Goal: Task Accomplishment & Management: Manage account settings

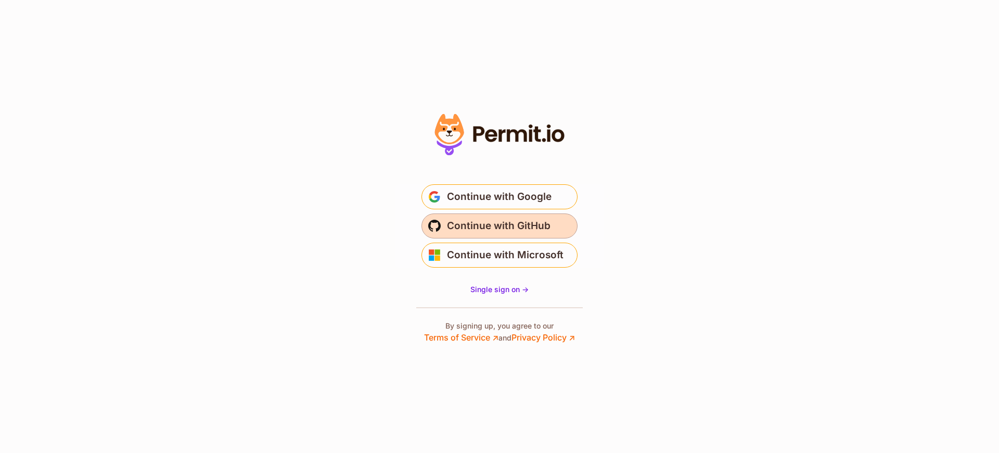
click at [509, 223] on span "Continue with GitHub" at bounding box center [499, 226] width 104 height 17
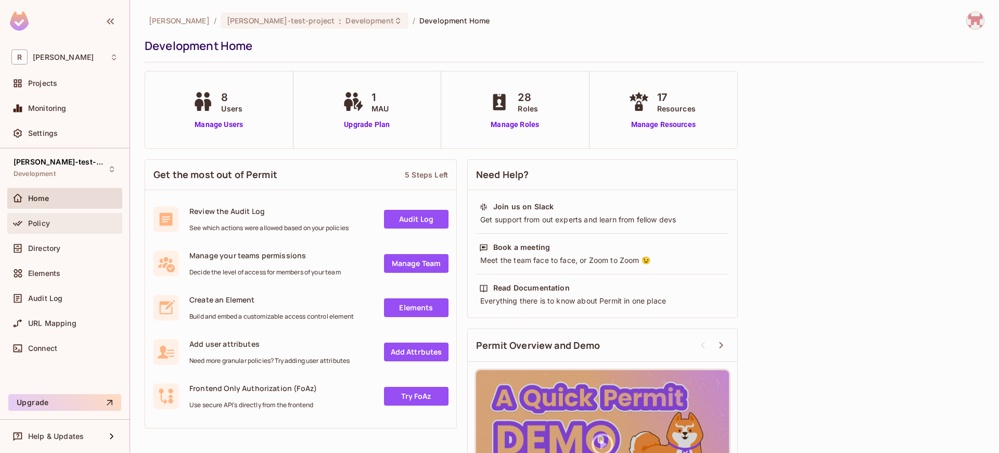
click at [44, 222] on span "Policy" at bounding box center [39, 223] width 22 height 8
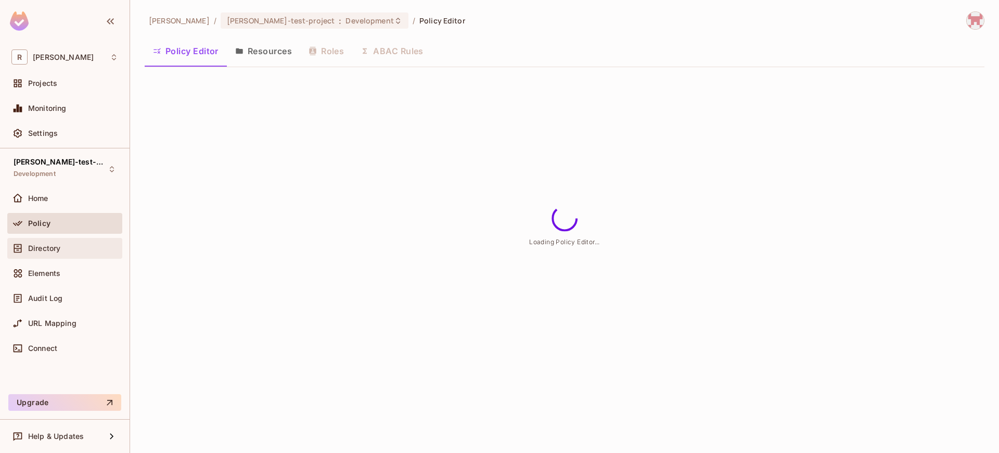
click at [50, 246] on span "Directory" at bounding box center [44, 248] width 32 height 8
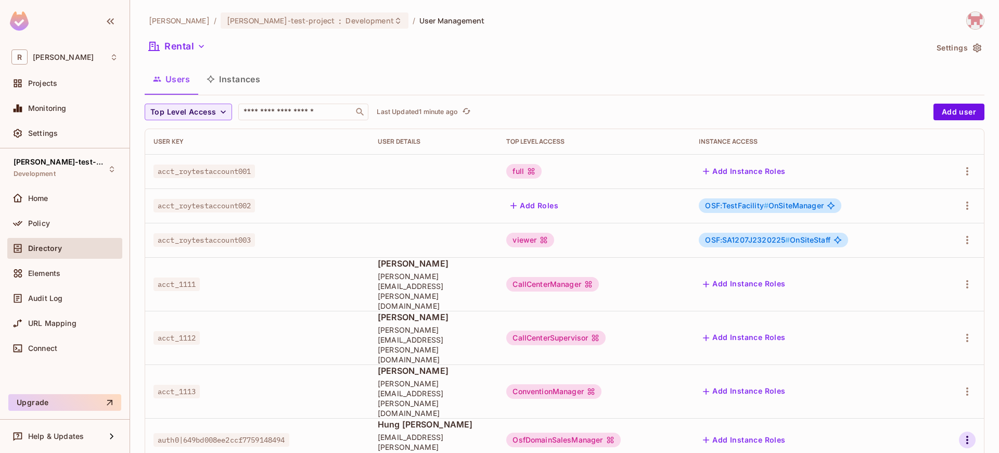
click at [966, 434] on icon "button" at bounding box center [967, 440] width 12 height 12
click at [930, 384] on li "Edit" at bounding box center [923, 383] width 92 height 23
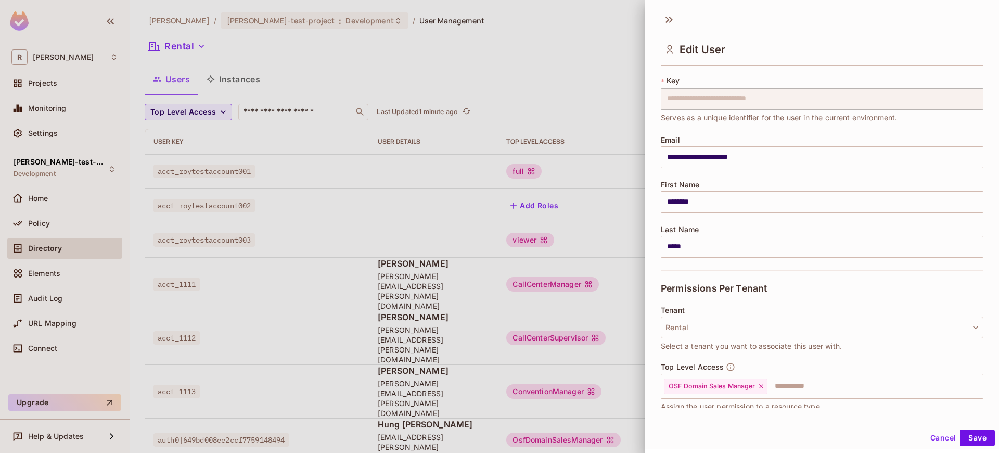
scroll to position [46, 0]
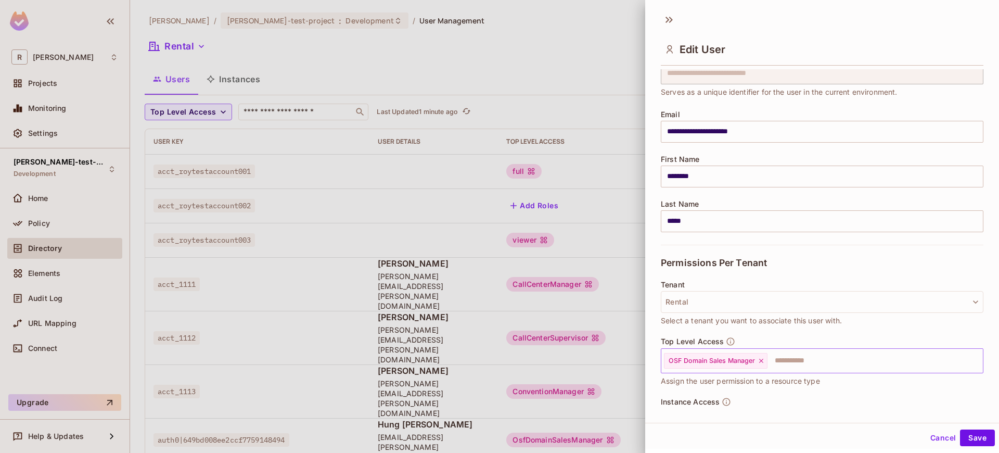
click at [765, 364] on icon at bounding box center [761, 360] width 7 height 7
click at [729, 362] on input "text" at bounding box center [813, 360] width 300 height 21
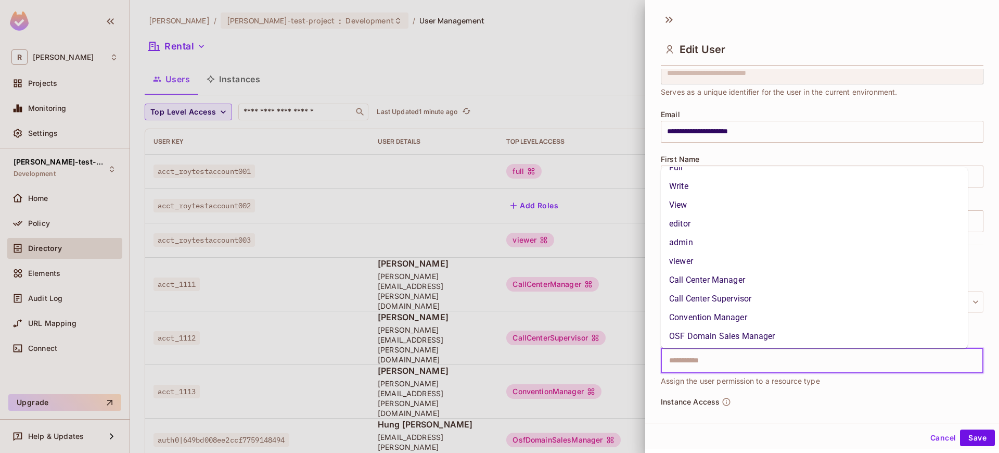
scroll to position [15, 0]
click at [743, 276] on li "Call Center Manager" at bounding box center [814, 278] width 307 height 19
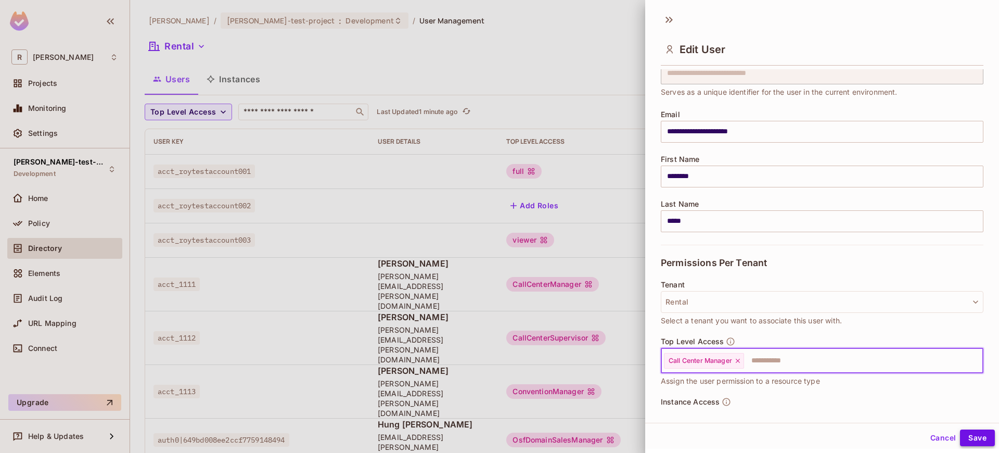
click at [973, 433] on button "Save" at bounding box center [977, 437] width 35 height 17
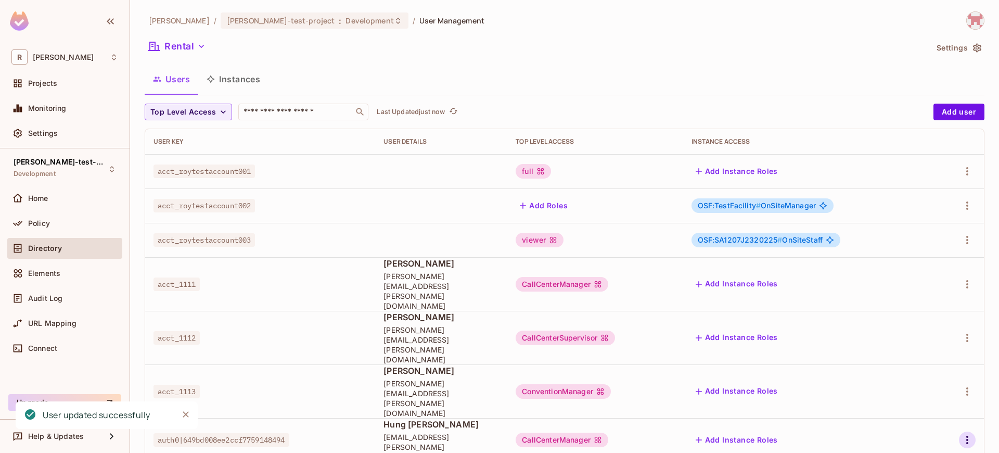
drag, startPoint x: 956, startPoint y: 374, endPoint x: 968, endPoint y: 375, distance: 12.0
click at [958, 432] on div at bounding box center [959, 440] width 34 height 17
click at [968, 436] on icon "button" at bounding box center [968, 440] width 2 height 8
click at [919, 386] on div "Edit" at bounding box center [913, 383] width 14 height 10
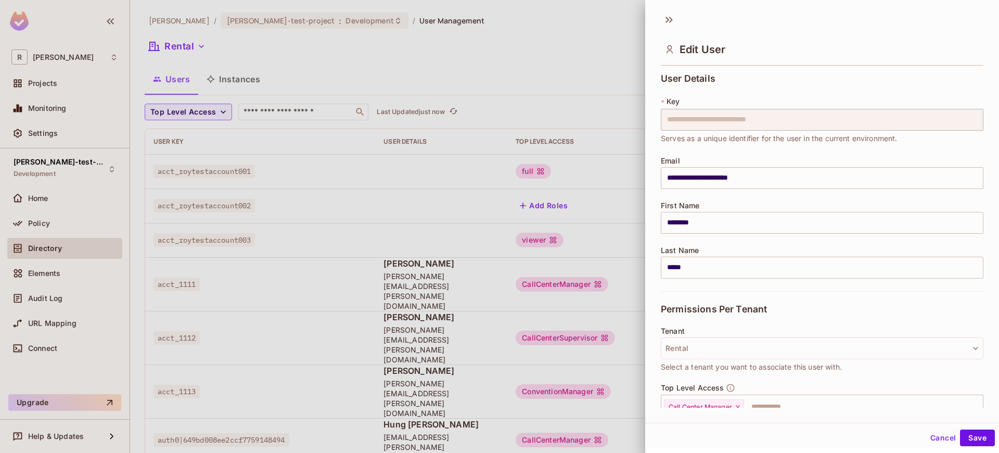
scroll to position [95, 0]
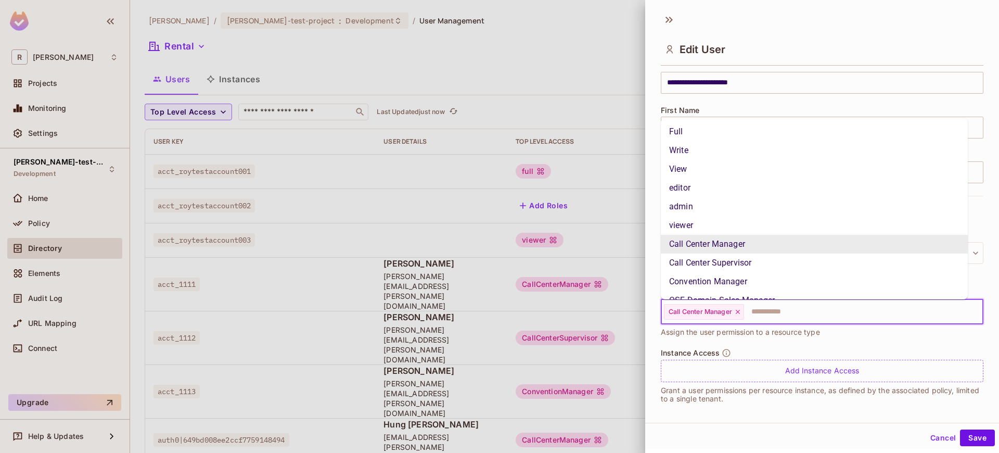
click at [751, 315] on input "text" at bounding box center [854, 311] width 218 height 21
click at [744, 315] on div "Call Center Manager" at bounding box center [704, 312] width 80 height 16
click at [742, 313] on icon at bounding box center [737, 311] width 7 height 7
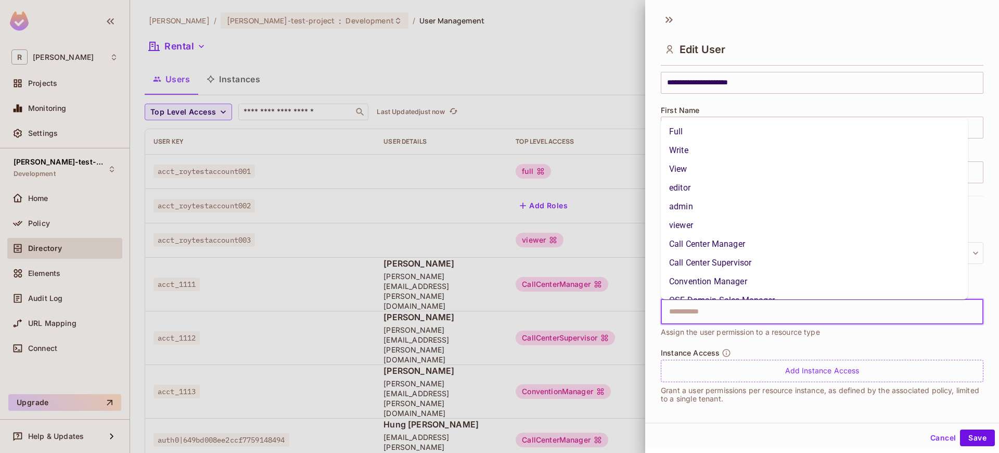
click at [725, 316] on input "text" at bounding box center [813, 311] width 300 height 21
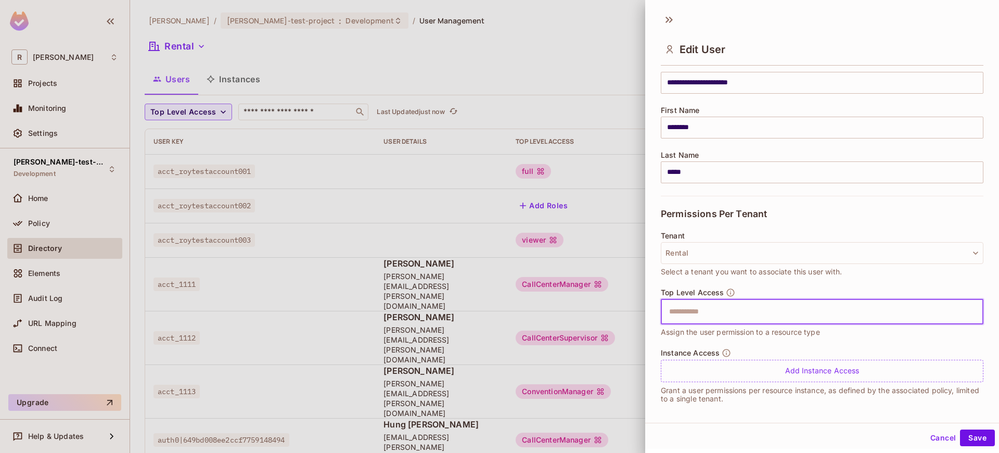
click at [724, 313] on input "text" at bounding box center [813, 311] width 300 height 21
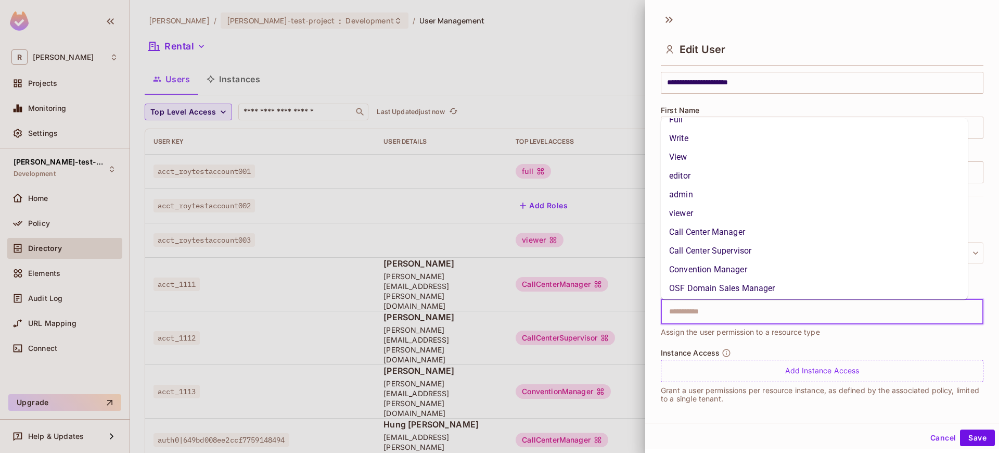
scroll to position [15, 0]
click at [719, 282] on li "OSF Domain Sales Manager" at bounding box center [814, 285] width 307 height 19
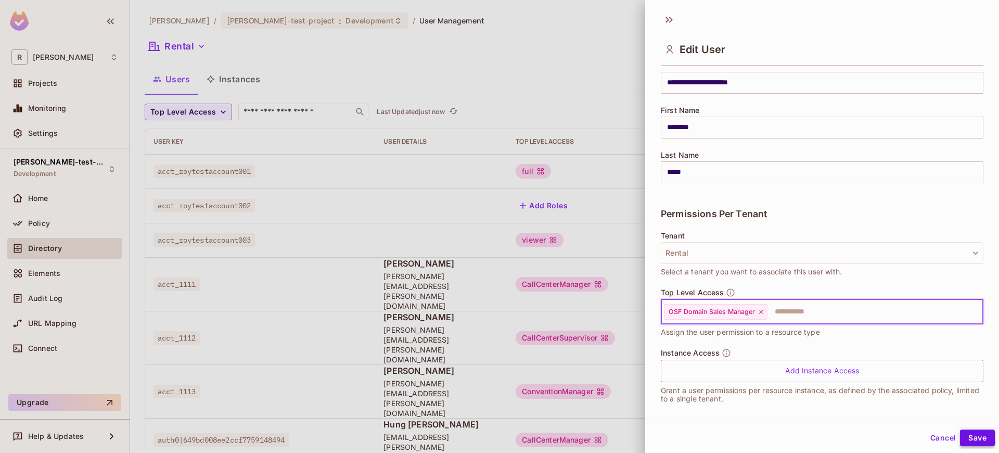
click at [975, 438] on button "Save" at bounding box center [977, 437] width 35 height 17
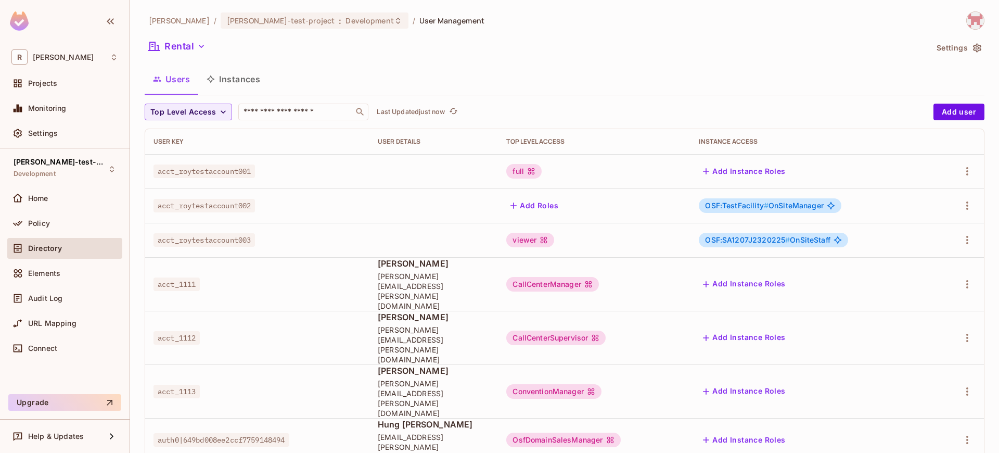
click at [979, 418] on td at bounding box center [959, 440] width 49 height 44
click at [963, 434] on icon "button" at bounding box center [967, 440] width 12 height 12
click at [937, 387] on li "Edit" at bounding box center [923, 383] width 92 height 23
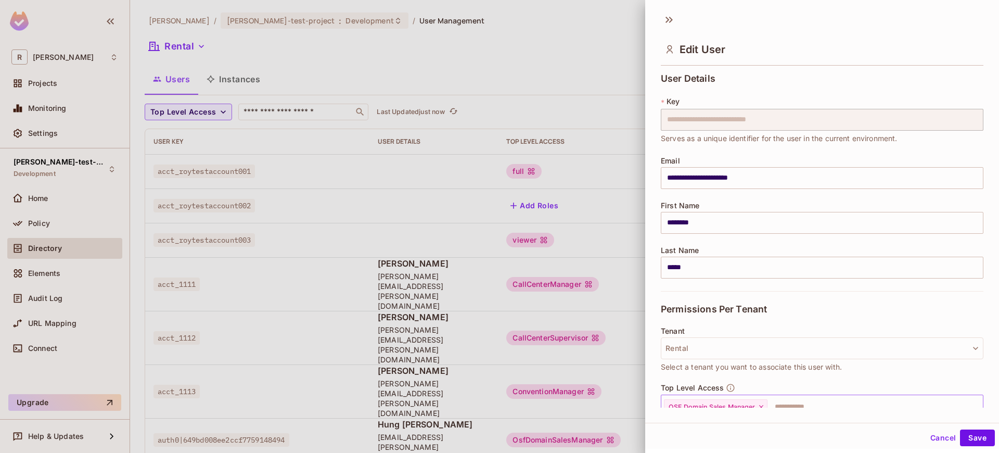
click at [765, 404] on icon at bounding box center [761, 406] width 7 height 7
click at [764, 403] on input "text" at bounding box center [813, 407] width 300 height 21
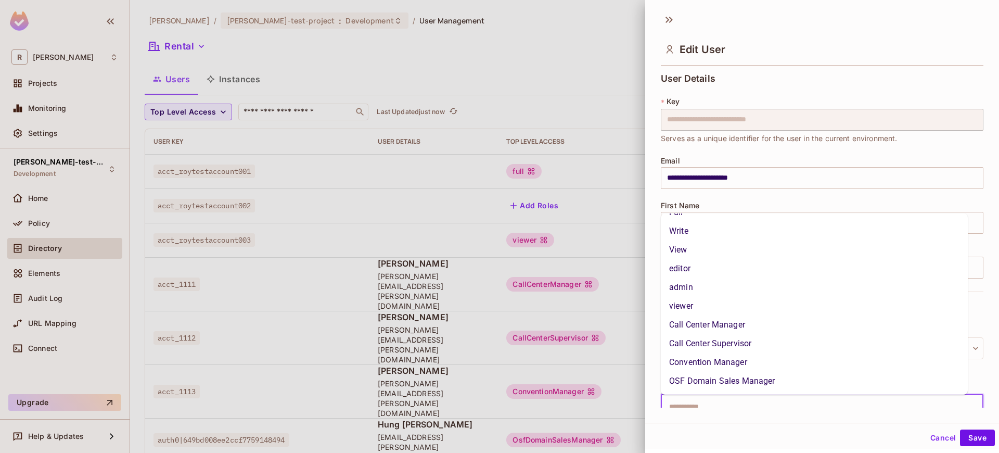
click at [755, 330] on li "Call Center Manager" at bounding box center [814, 324] width 307 height 19
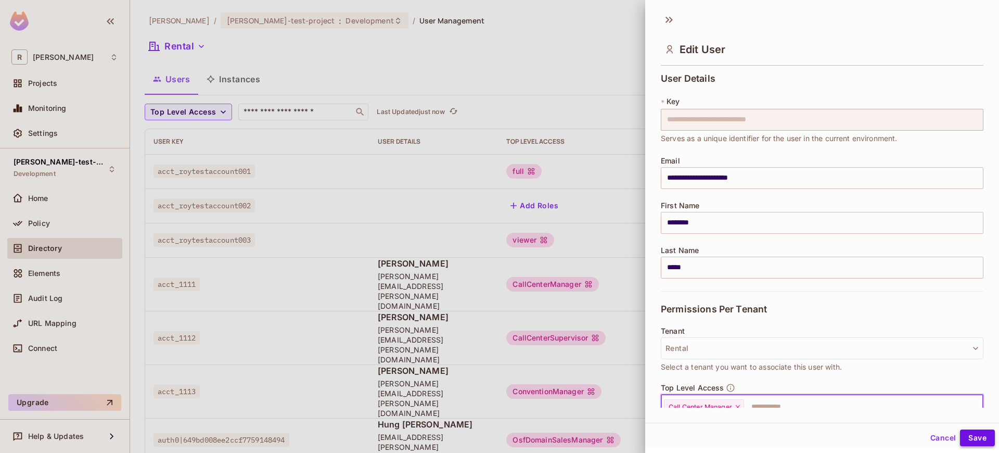
click at [965, 436] on button "Save" at bounding box center [977, 437] width 35 height 17
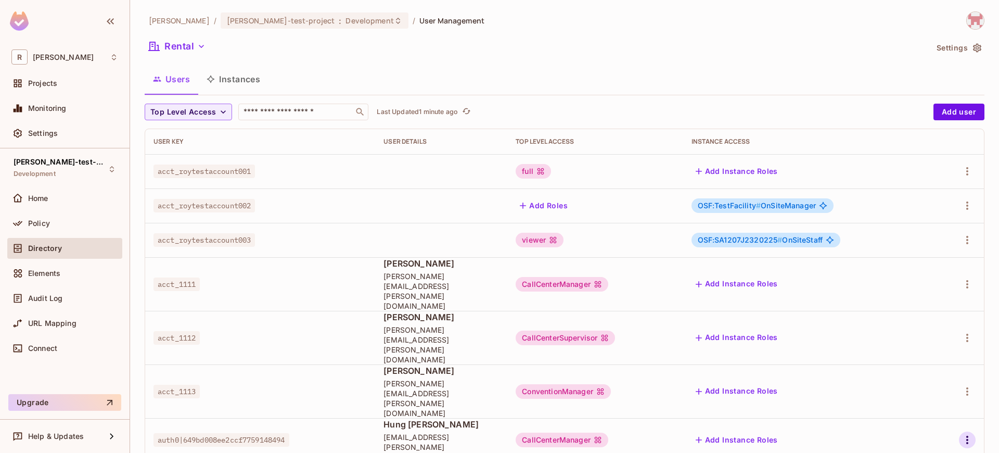
click at [964, 434] on icon "button" at bounding box center [967, 440] width 12 height 12
click at [962, 373] on li "Edit" at bounding box center [923, 383] width 92 height 23
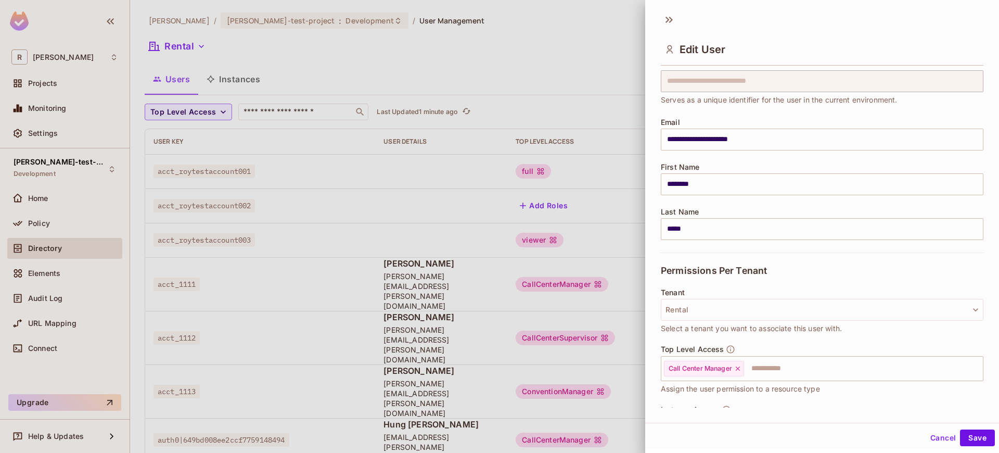
scroll to position [41, 0]
click at [735, 364] on div "Call Center Manager" at bounding box center [704, 366] width 80 height 16
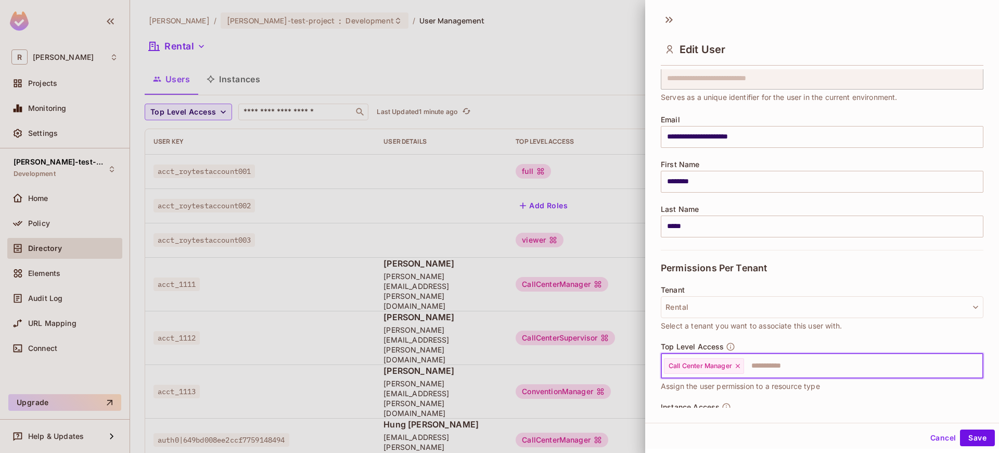
click at [740, 364] on icon at bounding box center [738, 366] width 4 height 4
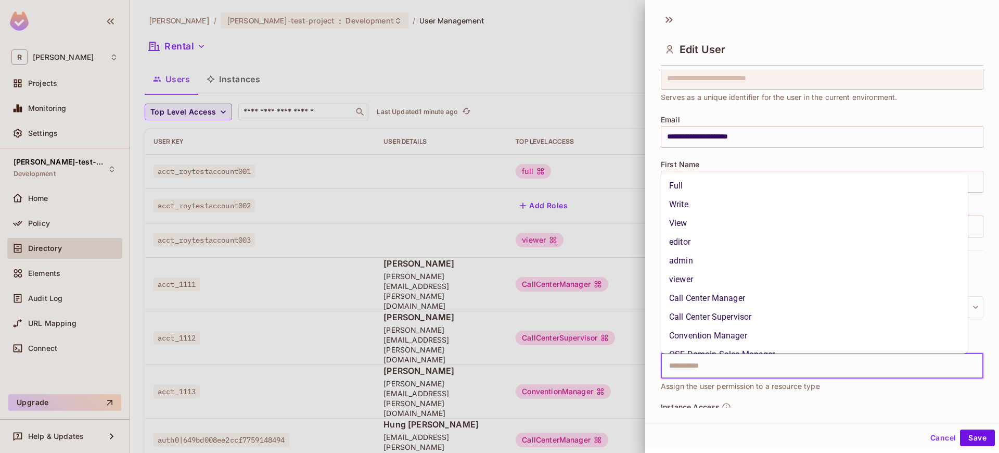
click at [745, 364] on input "text" at bounding box center [813, 366] width 300 height 21
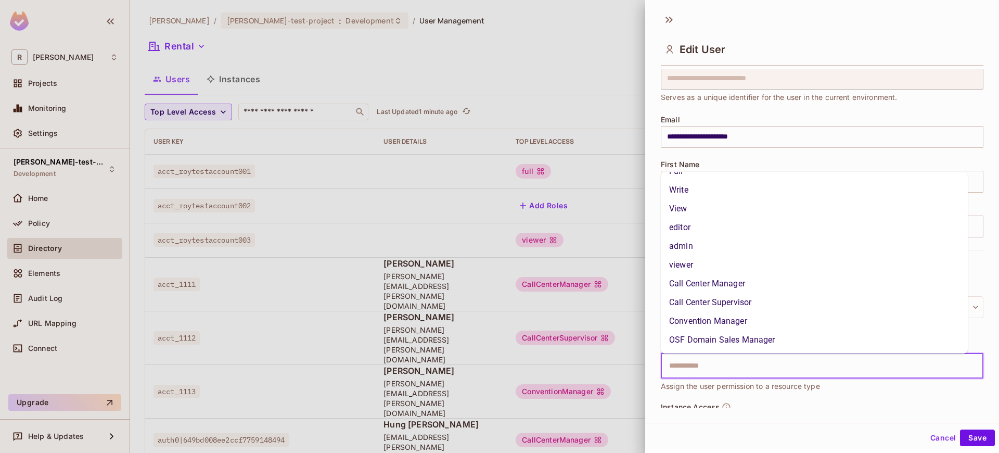
click at [734, 340] on li "OSF Domain Sales Manager" at bounding box center [814, 340] width 307 height 19
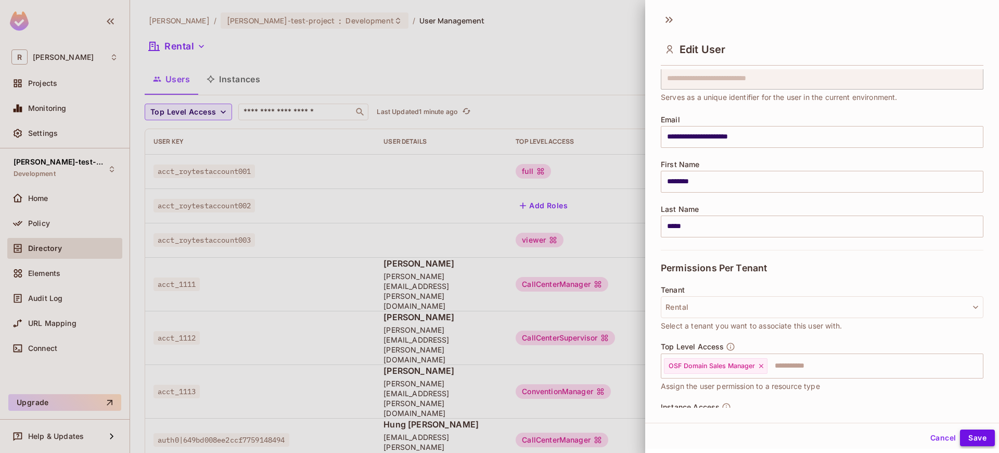
click at [969, 428] on div "Cancel Save" at bounding box center [822, 437] width 354 height 25
click at [969, 434] on button "Save" at bounding box center [977, 437] width 35 height 17
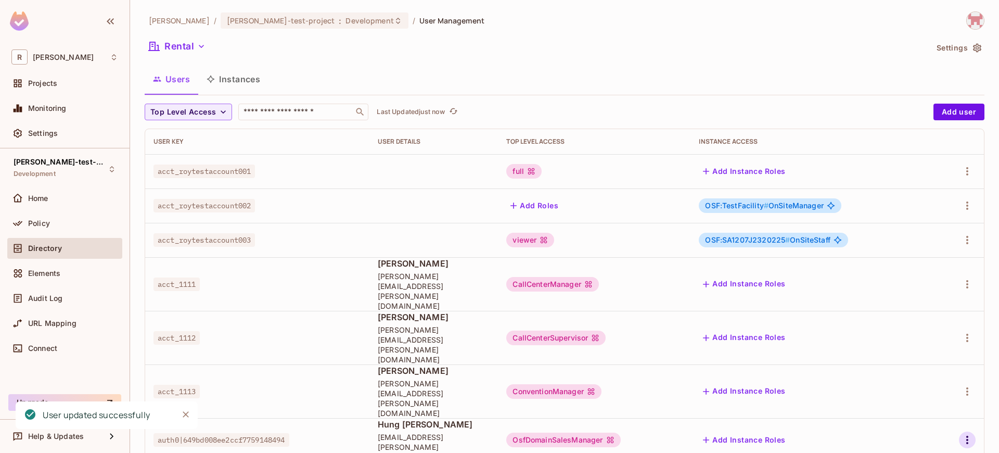
click at [971, 434] on icon "button" at bounding box center [967, 440] width 12 height 12
click at [919, 380] on div "Edit" at bounding box center [913, 383] width 14 height 10
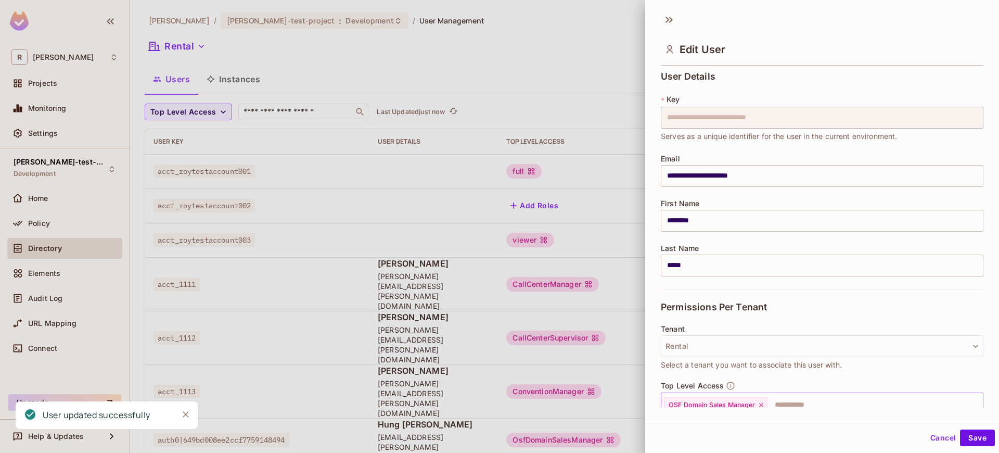
click at [766, 403] on div "OSF Domain Sales Manager" at bounding box center [716, 405] width 104 height 16
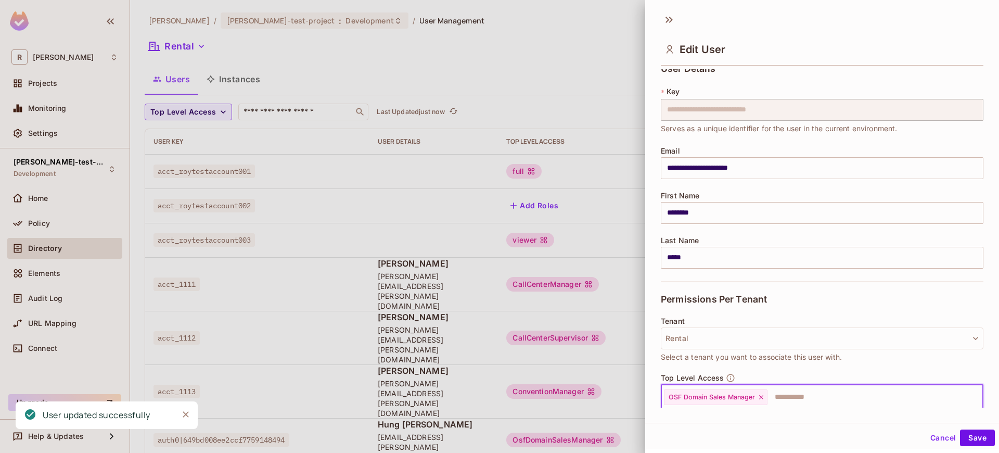
click at [763, 404] on div "OSF Domain Sales Manager" at bounding box center [716, 397] width 104 height 16
click at [764, 395] on icon at bounding box center [761, 397] width 7 height 7
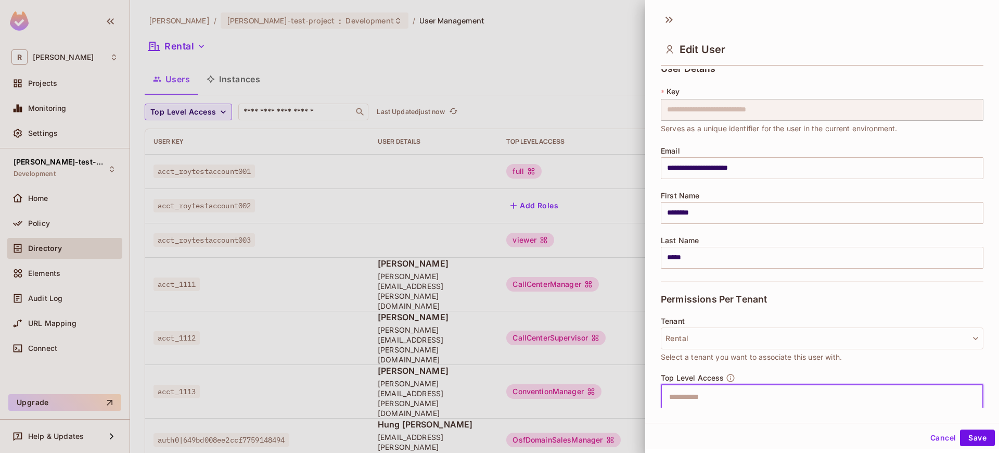
click at [762, 395] on input "text" at bounding box center [813, 397] width 300 height 21
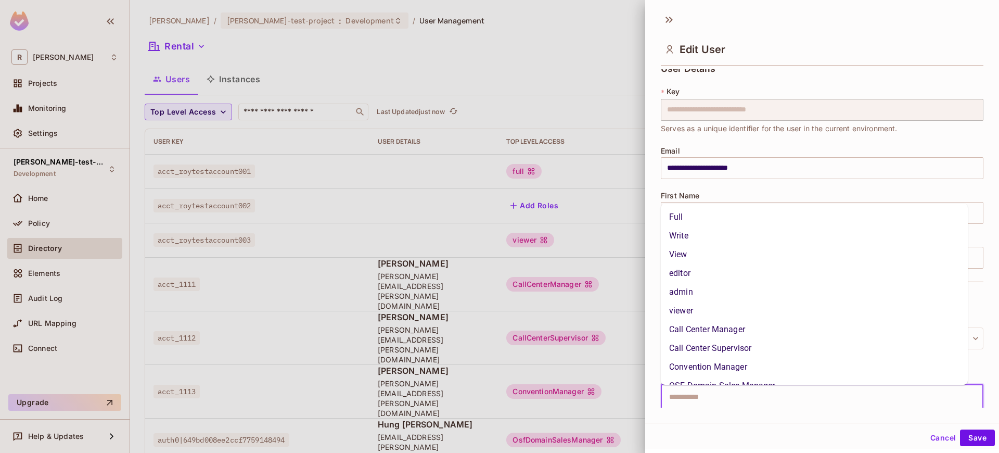
click at [739, 342] on li "Call Center Supervisor" at bounding box center [814, 348] width 307 height 19
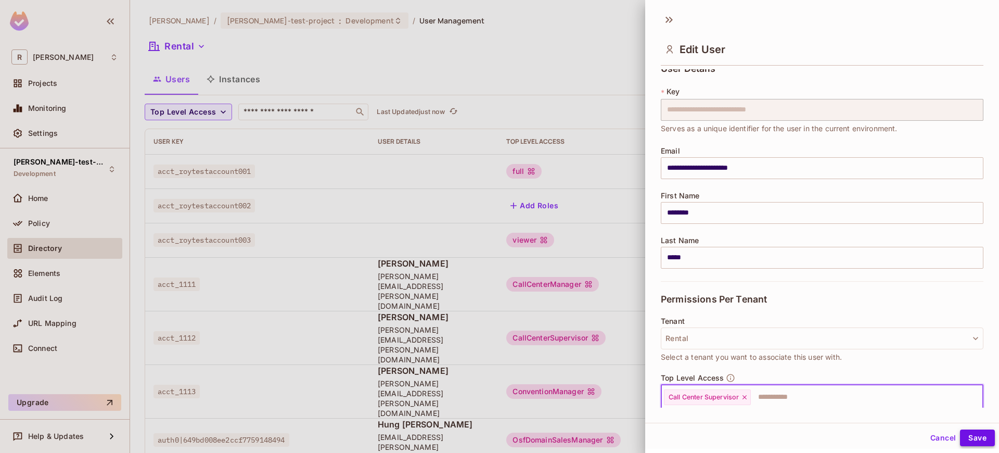
click at [979, 442] on button "Save" at bounding box center [977, 437] width 35 height 17
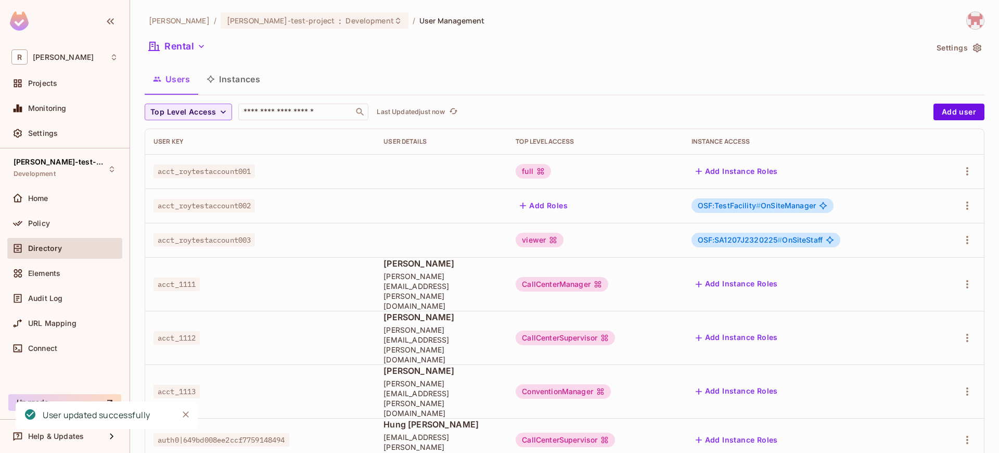
click at [956, 432] on div at bounding box center [959, 440] width 34 height 17
click at [966, 434] on icon "button" at bounding box center [967, 440] width 12 height 12
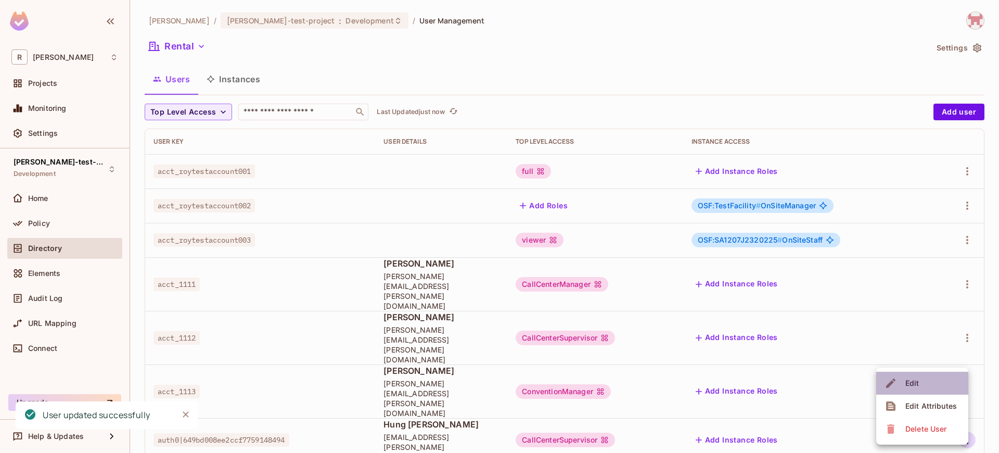
click at [926, 382] on li "Edit" at bounding box center [923, 383] width 92 height 23
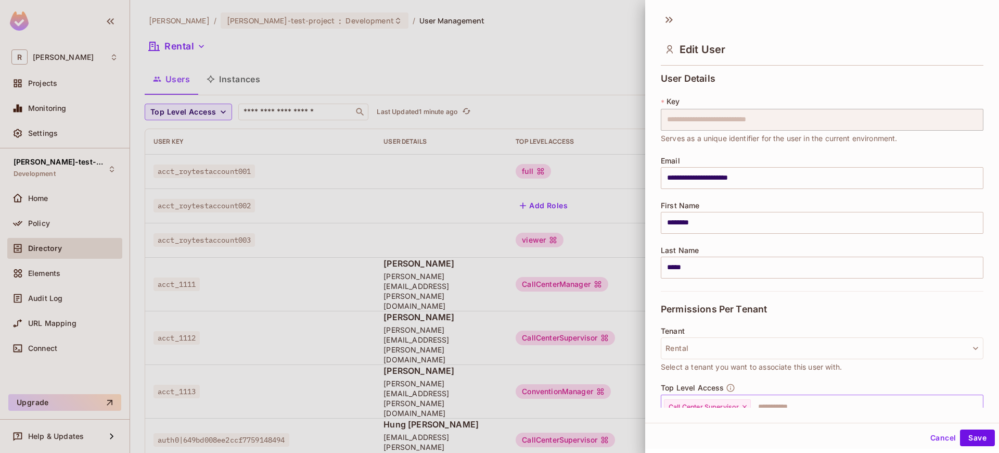
click at [746, 405] on icon at bounding box center [744, 406] width 7 height 7
click at [766, 404] on input "text" at bounding box center [813, 407] width 300 height 21
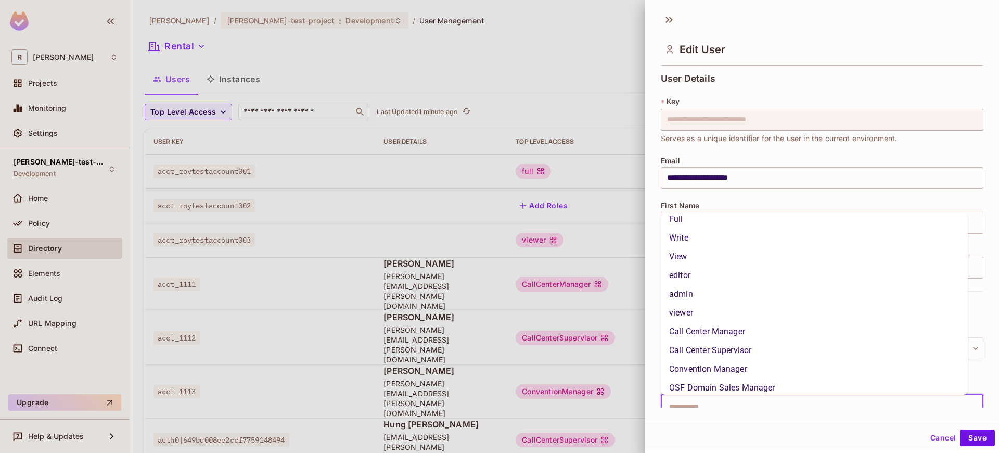
scroll to position [15, 0]
click at [733, 376] on li "OSF Domain Sales Manager" at bounding box center [814, 381] width 307 height 19
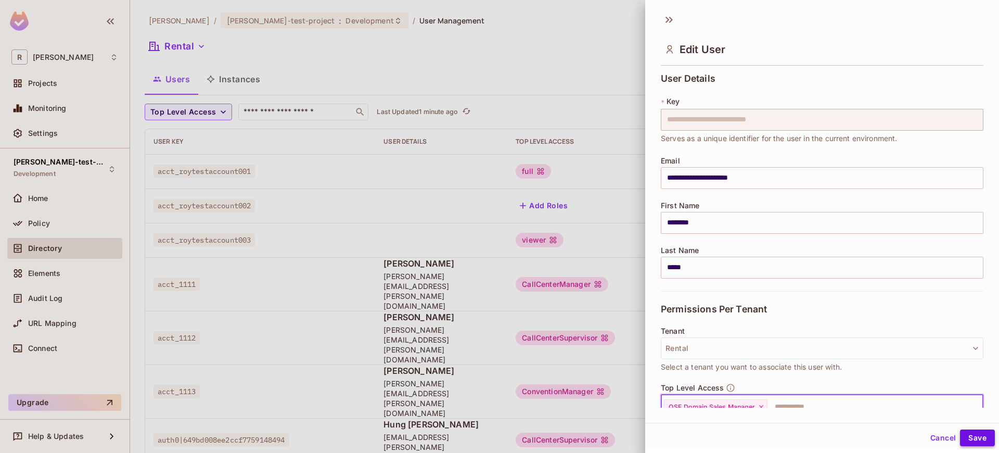
click at [970, 432] on button "Save" at bounding box center [977, 437] width 35 height 17
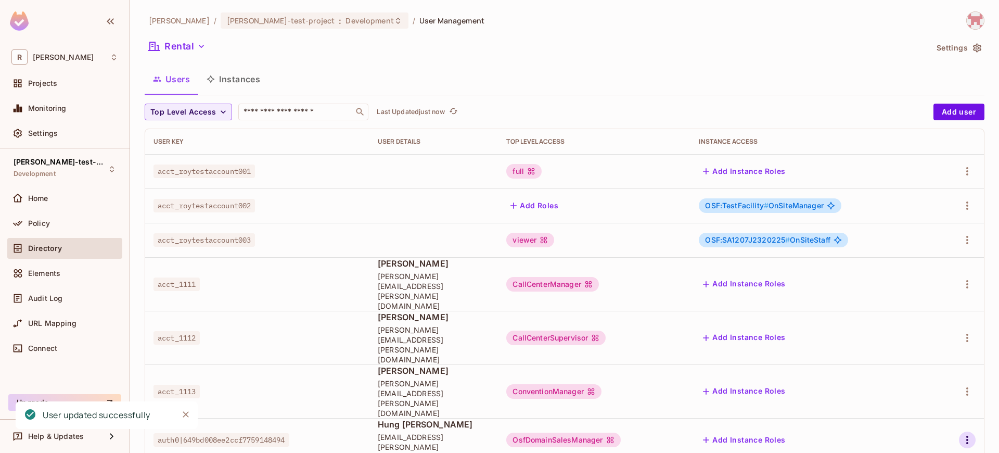
click at [973, 434] on icon "button" at bounding box center [967, 440] width 12 height 12
click at [905, 383] on span "Edit" at bounding box center [913, 383] width 20 height 17
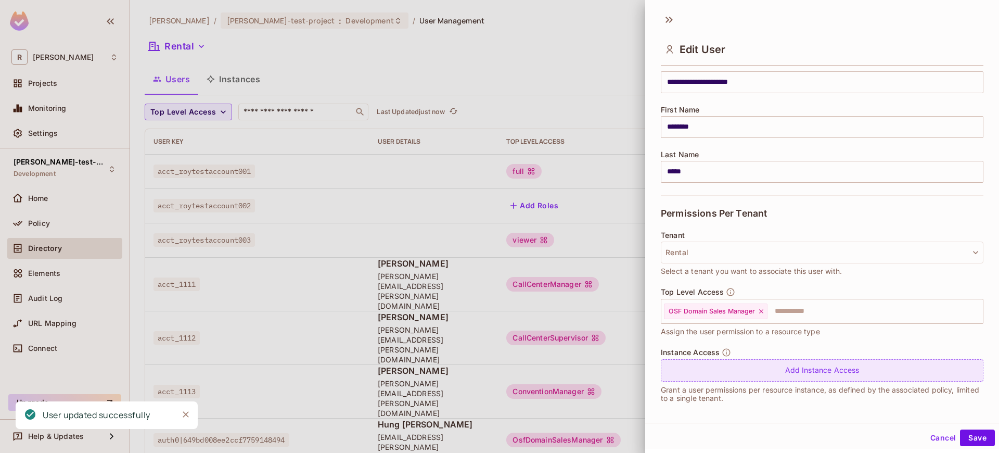
scroll to position [101, 0]
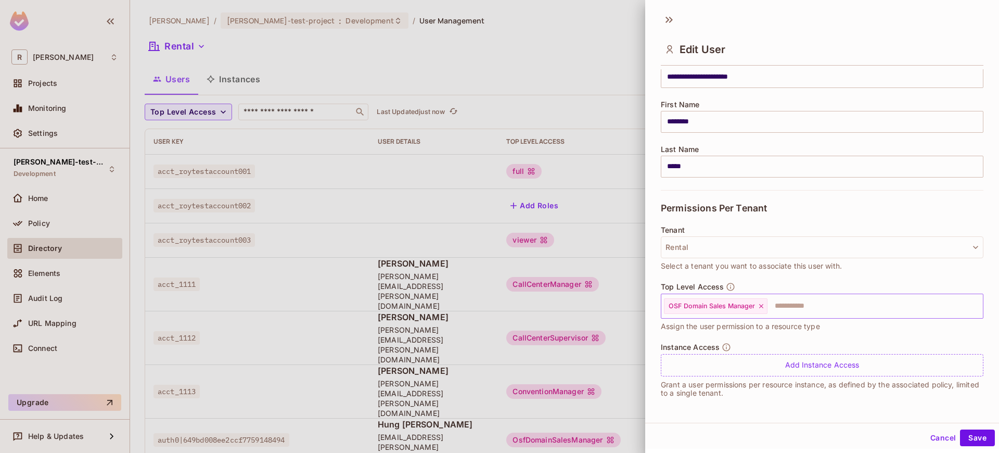
drag, startPoint x: 764, startPoint y: 314, endPoint x: 762, endPoint y: 299, distance: 15.2
click at [764, 314] on div "OSF Domain Sales Manager ​" at bounding box center [822, 306] width 323 height 25
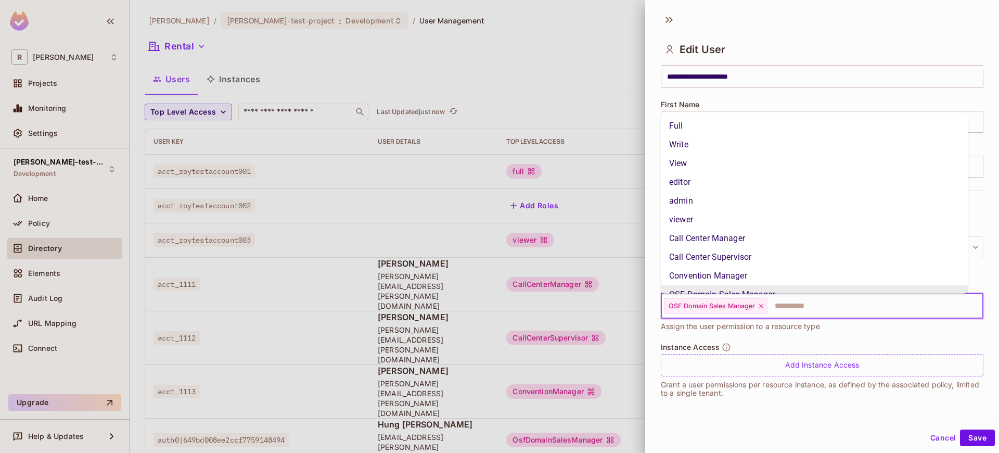
scroll to position [10, 0]
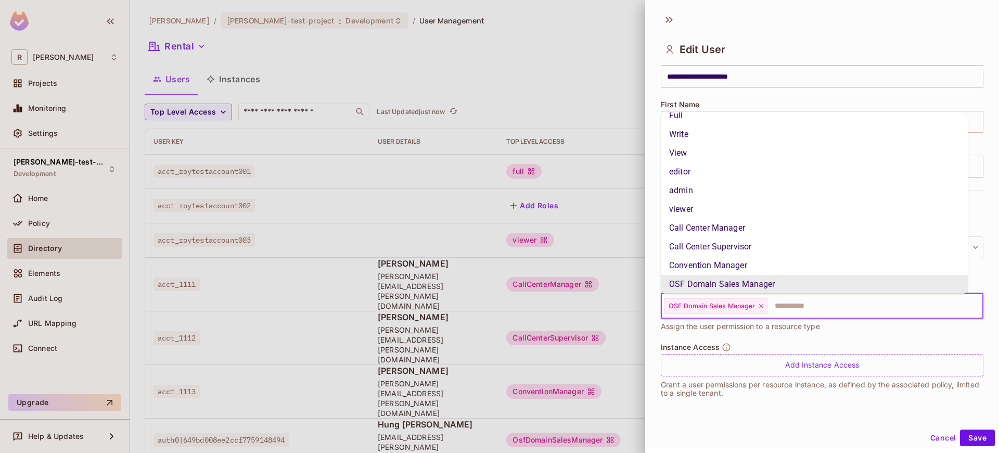
click at [764, 309] on icon at bounding box center [761, 305] width 7 height 7
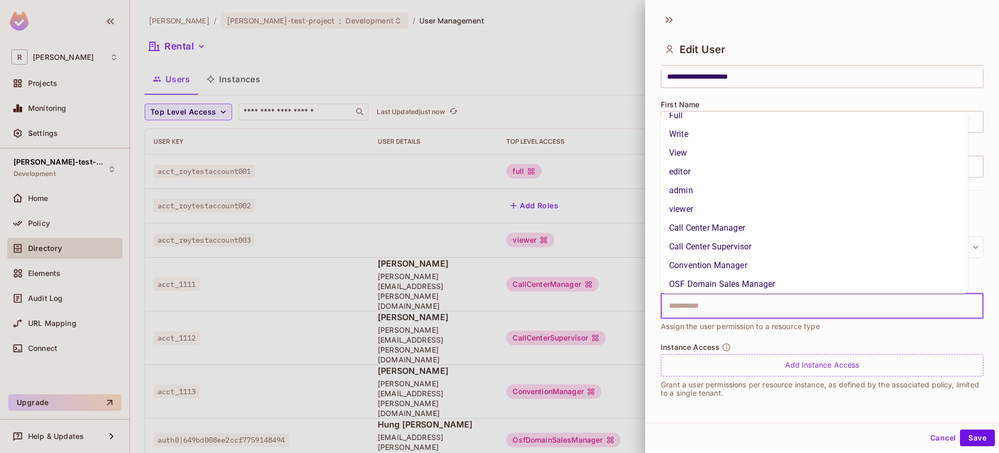
click at [763, 308] on input "text" at bounding box center [813, 306] width 300 height 21
click at [756, 303] on input "text" at bounding box center [813, 306] width 300 height 21
click at [730, 235] on li "Call Center Manager" at bounding box center [814, 238] width 307 height 19
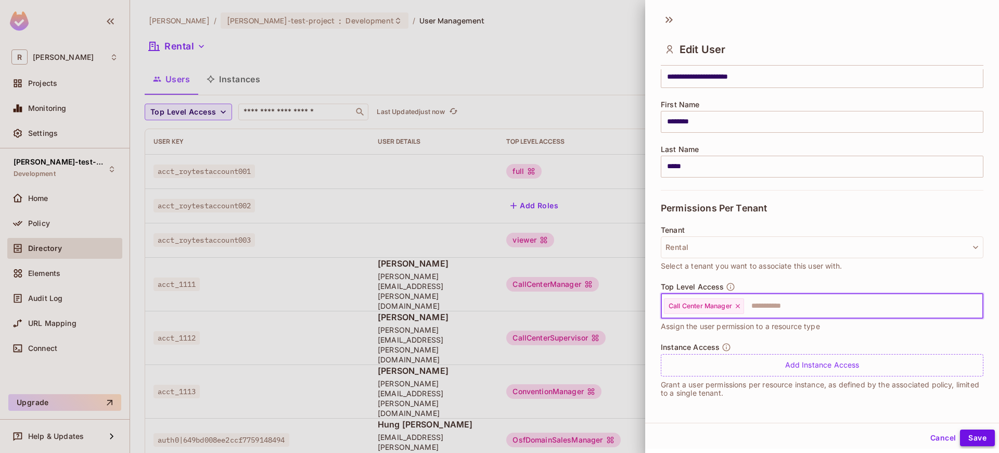
click at [960, 436] on button "Save" at bounding box center [977, 437] width 35 height 17
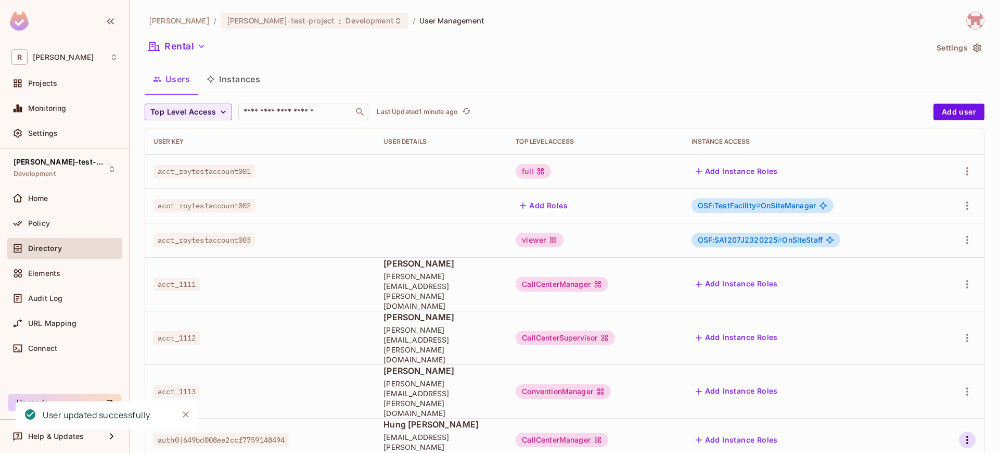
click at [969, 434] on icon "button" at bounding box center [967, 440] width 12 height 12
click at [933, 389] on li "Edit" at bounding box center [923, 383] width 92 height 23
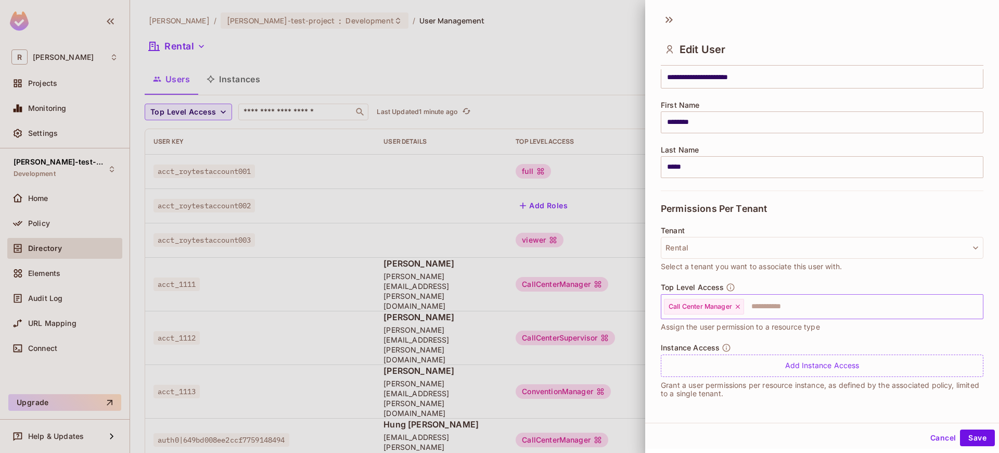
scroll to position [101, 0]
click at [741, 309] on icon at bounding box center [737, 305] width 7 height 7
click at [732, 304] on input "text" at bounding box center [813, 306] width 300 height 21
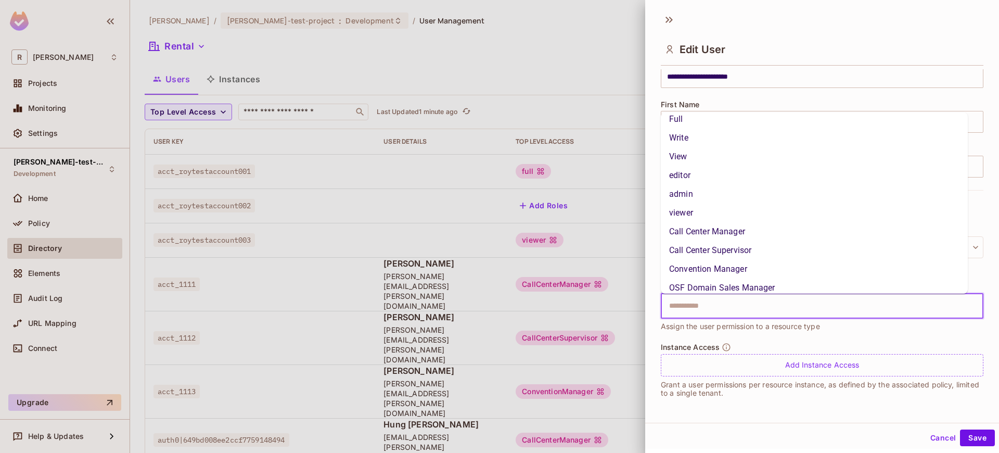
scroll to position [15, 0]
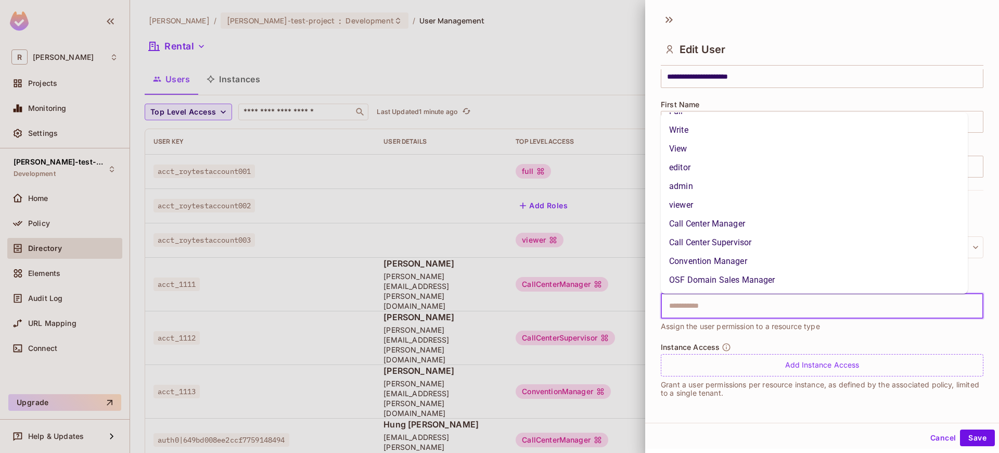
click at [749, 273] on li "OSF Domain Sales Manager" at bounding box center [814, 280] width 307 height 19
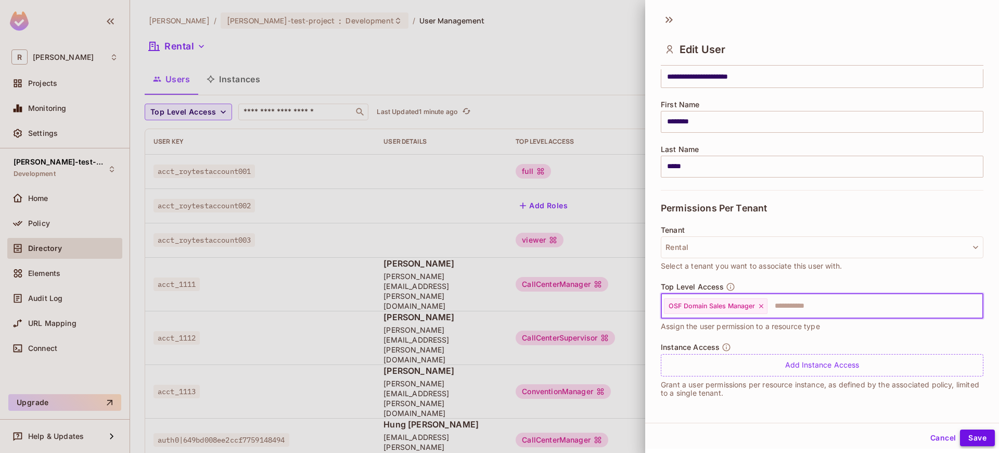
click at [971, 435] on button "Save" at bounding box center [977, 437] width 35 height 17
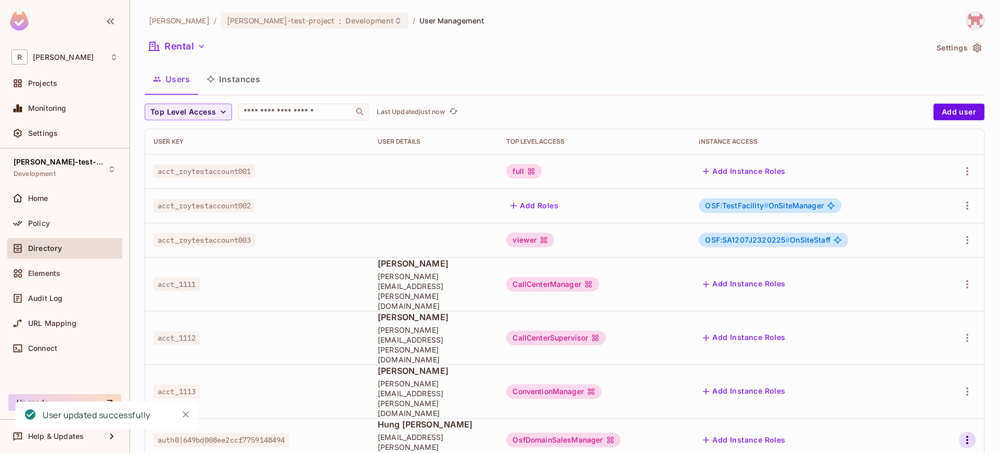
click at [973, 434] on icon "button" at bounding box center [967, 440] width 12 height 12
click at [921, 384] on span "Edit" at bounding box center [913, 383] width 20 height 17
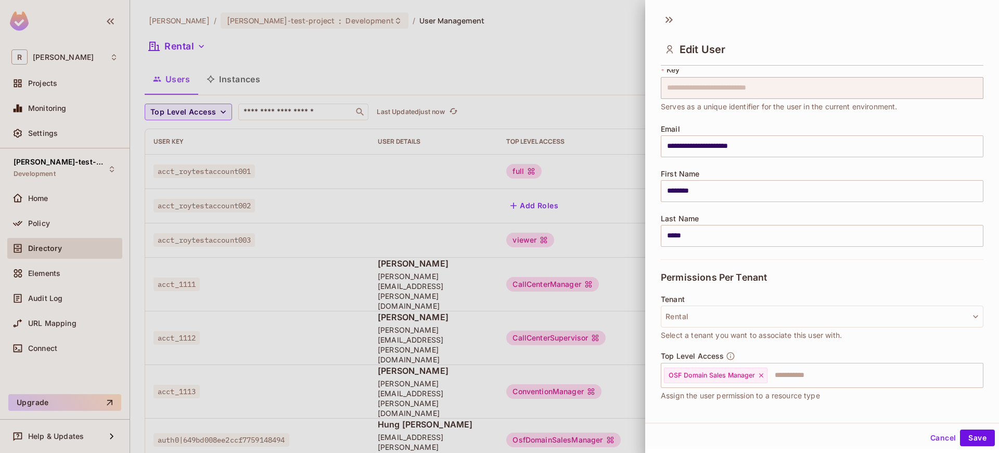
scroll to position [34, 0]
click at [762, 375] on icon at bounding box center [761, 372] width 7 height 7
click at [771, 371] on input "text" at bounding box center [813, 372] width 300 height 21
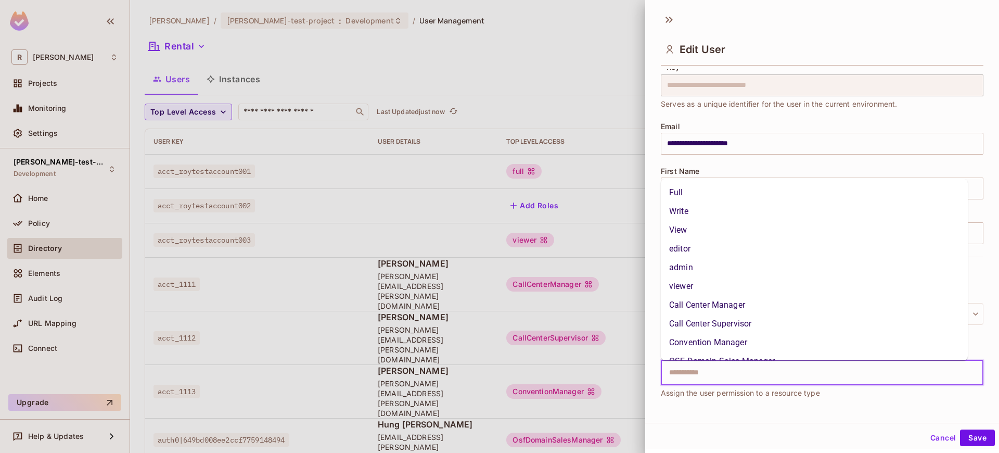
click at [727, 304] on li "Call Center Manager" at bounding box center [814, 305] width 307 height 19
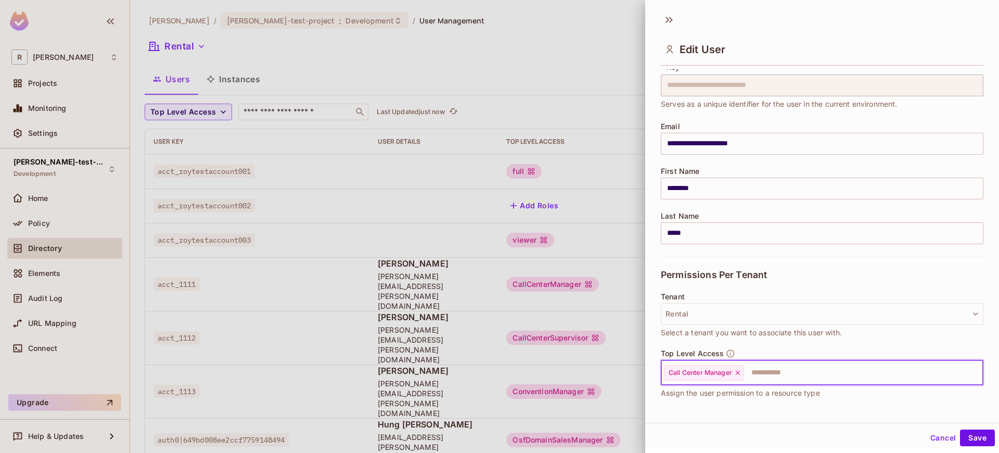
click at [951, 438] on button "Cancel" at bounding box center [944, 437] width 34 height 17
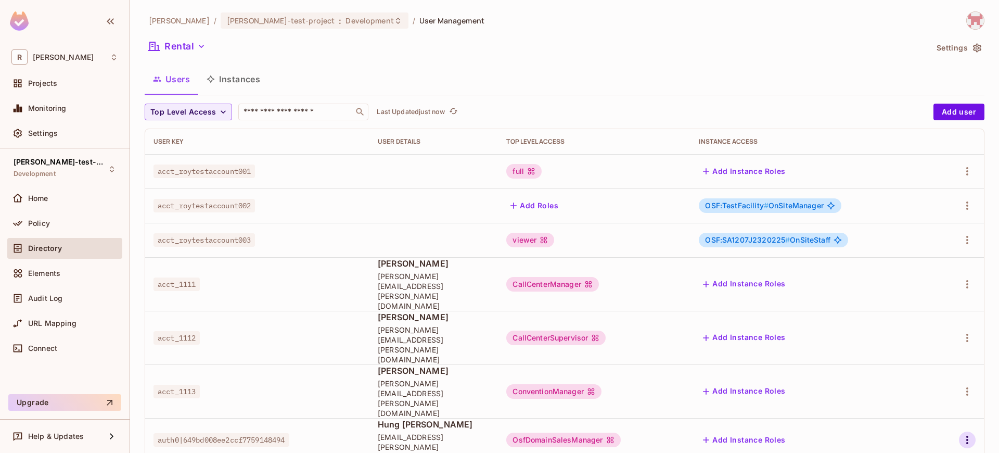
click at [963, 434] on icon "button" at bounding box center [967, 440] width 12 height 12
click at [895, 382] on icon at bounding box center [891, 383] width 12 height 12
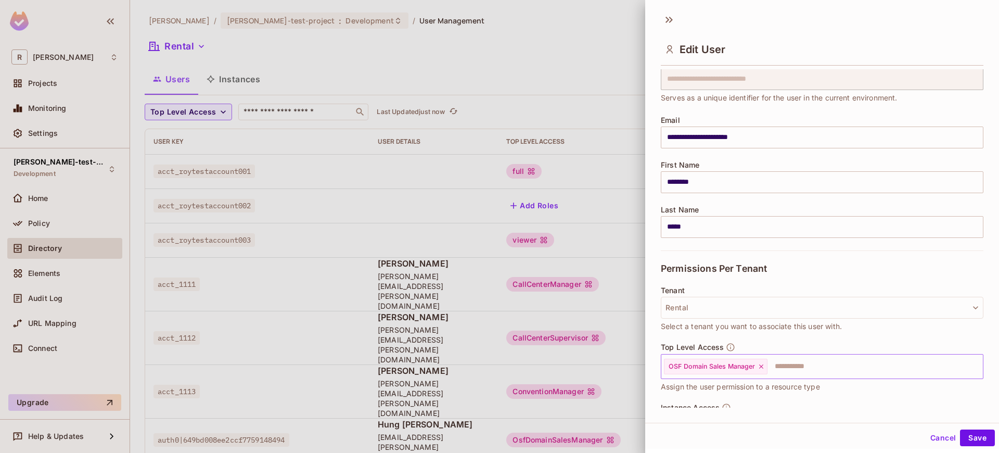
scroll to position [41, 0]
click at [756, 368] on span "OSF Domain Sales Manager" at bounding box center [712, 366] width 87 height 8
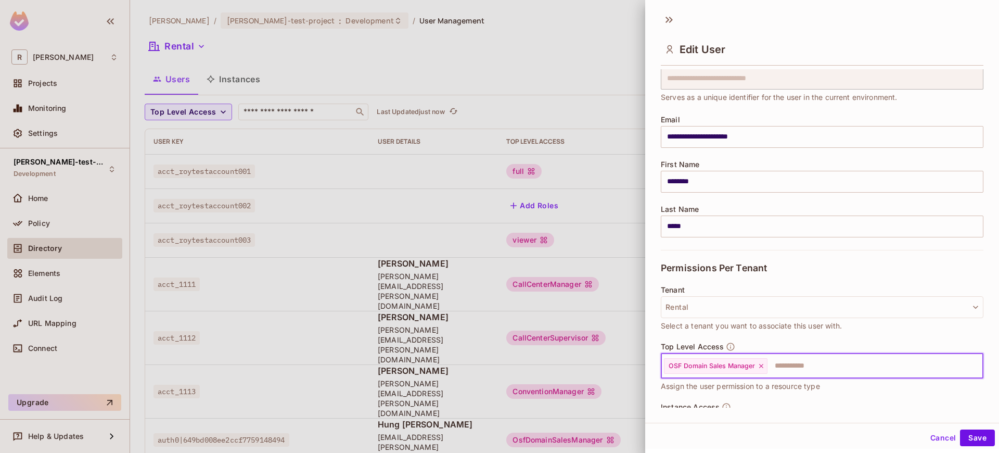
click at [764, 369] on icon at bounding box center [761, 365] width 7 height 7
click at [764, 366] on input "text" at bounding box center [813, 366] width 300 height 21
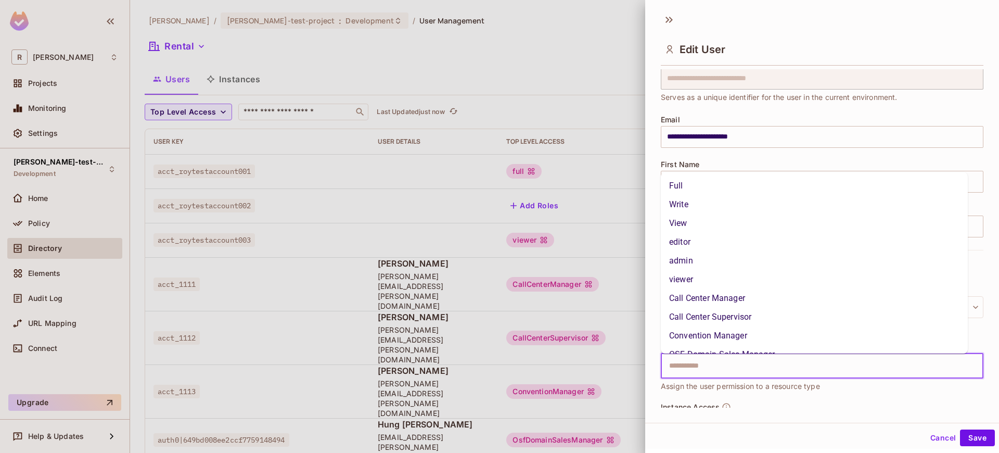
click at [746, 302] on li "Call Center Manager" at bounding box center [814, 298] width 307 height 19
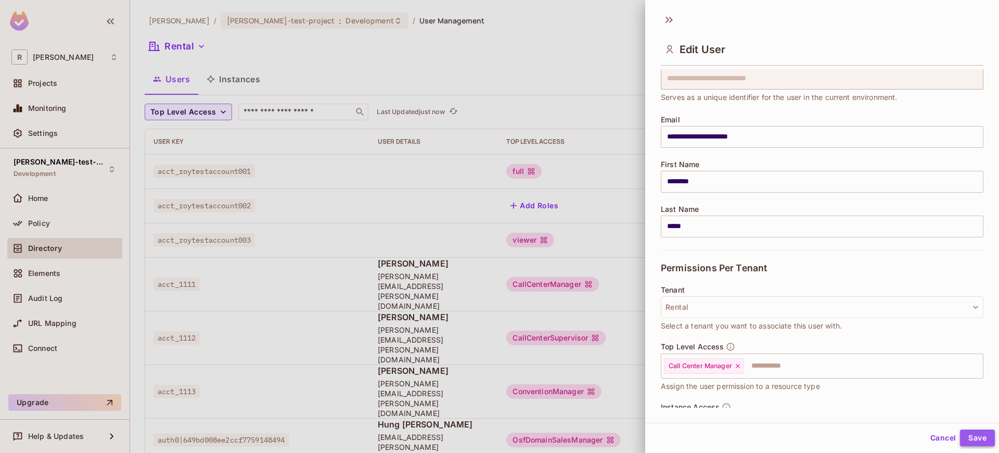
click at [978, 439] on button "Save" at bounding box center [977, 437] width 35 height 17
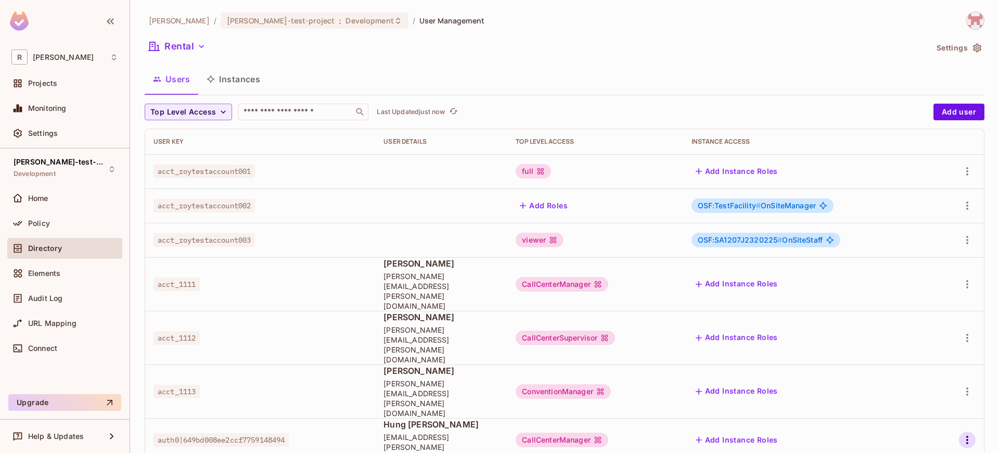
click at [971, 434] on icon "button" at bounding box center [967, 440] width 12 height 12
click at [970, 377] on div at bounding box center [499, 226] width 999 height 453
click at [963, 434] on icon "button" at bounding box center [967, 440] width 12 height 12
click at [915, 384] on div "Edit" at bounding box center [913, 383] width 14 height 10
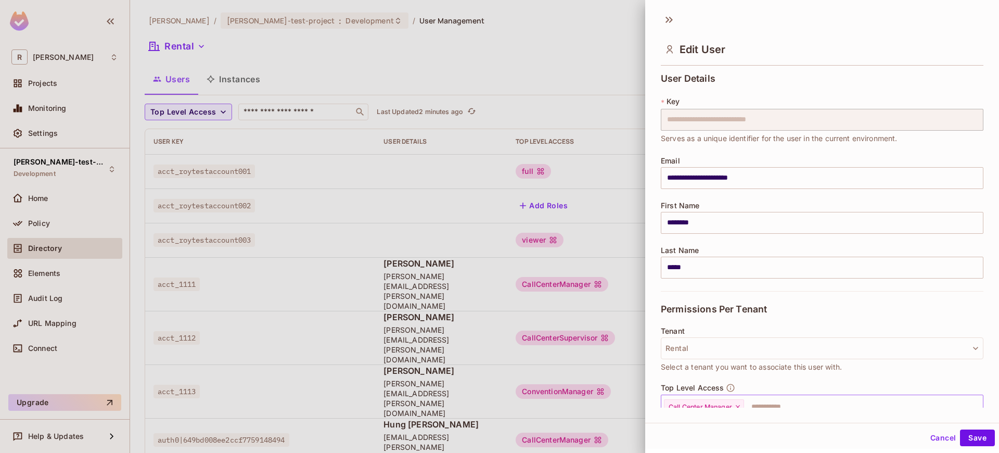
click at [740, 404] on icon at bounding box center [737, 406] width 7 height 7
click at [746, 402] on input "text" at bounding box center [813, 407] width 300 height 21
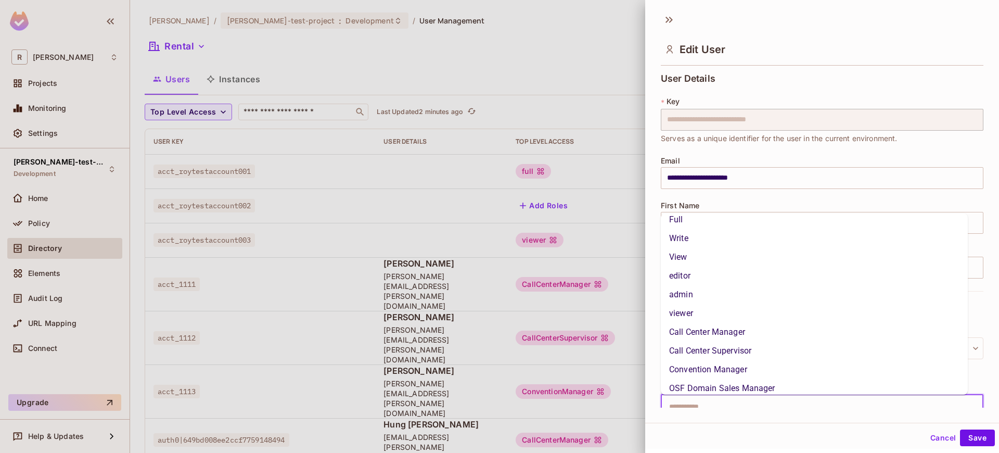
scroll to position [15, 0]
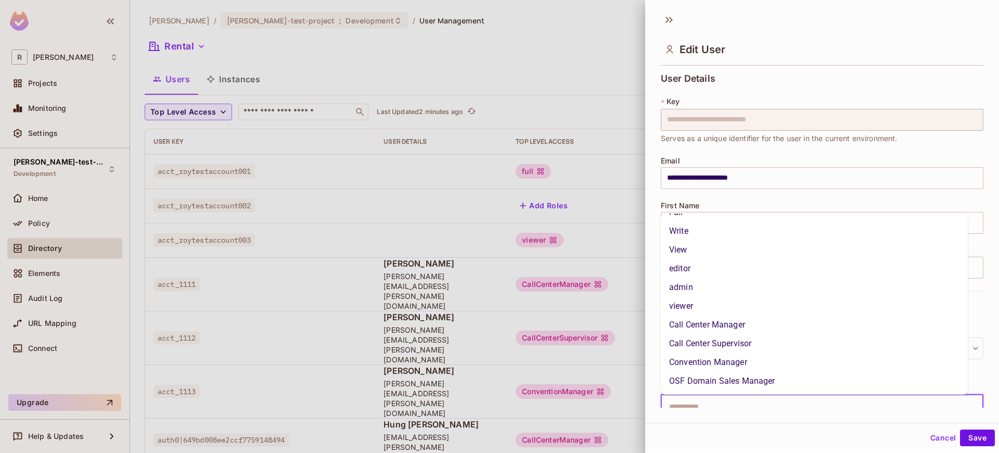
click at [734, 385] on li "OSF Domain Sales Manager" at bounding box center [814, 381] width 307 height 19
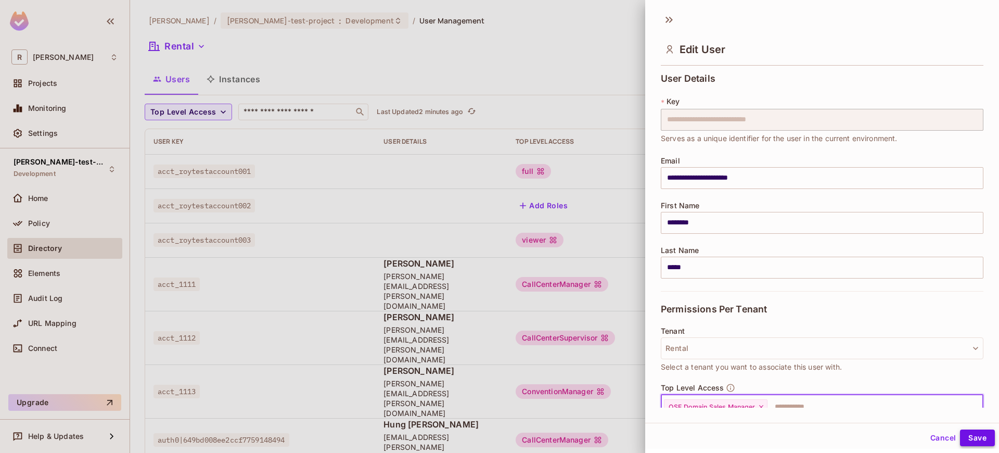
click at [977, 438] on button "Save" at bounding box center [977, 437] width 35 height 17
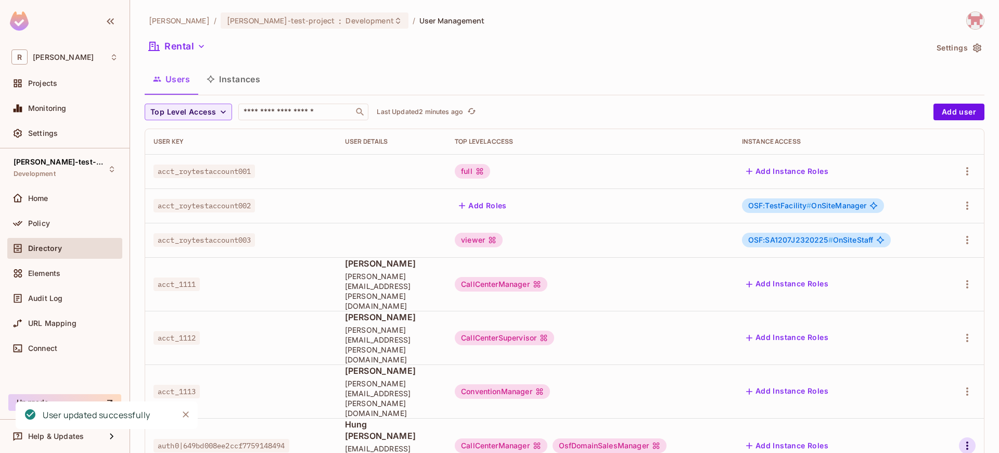
click at [968, 439] on icon "button" at bounding box center [967, 445] width 12 height 12
click at [932, 382] on li "Edit" at bounding box center [923, 383] width 92 height 23
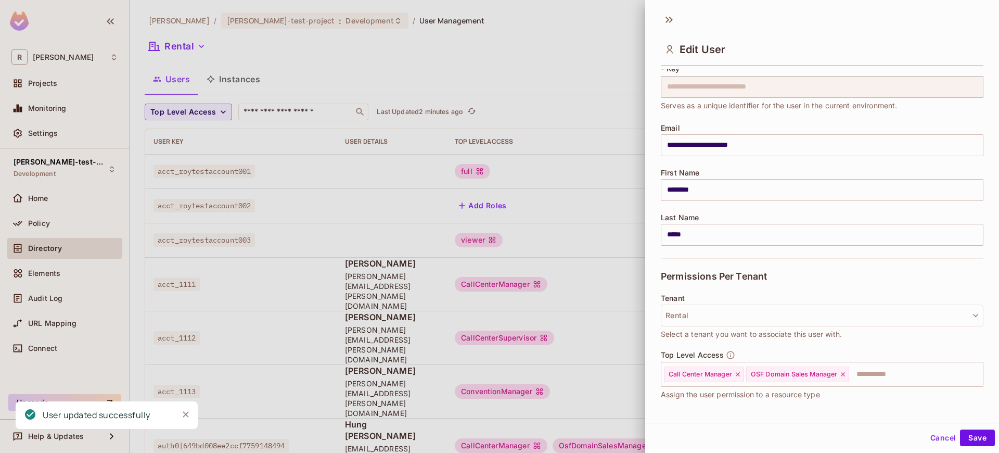
scroll to position [101, 0]
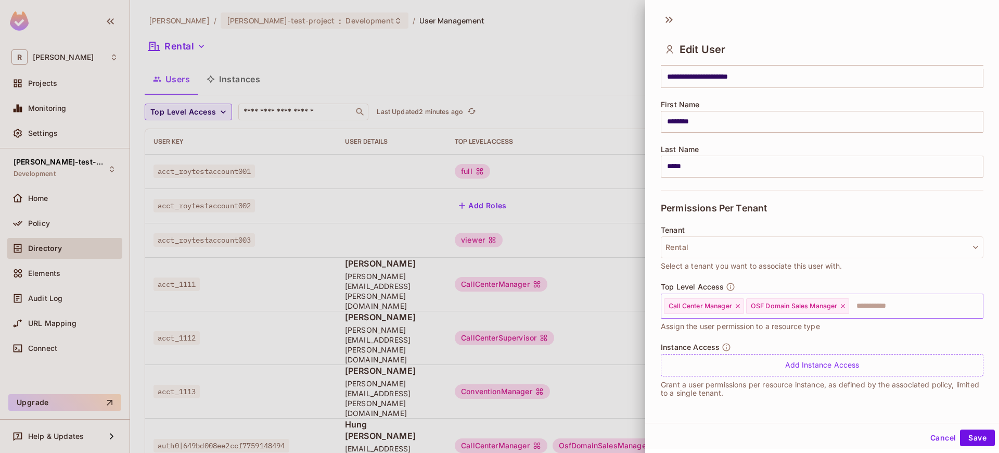
click at [739, 309] on icon at bounding box center [737, 305] width 7 height 7
click at [975, 439] on button "Save" at bounding box center [977, 437] width 35 height 17
